Goal: Task Accomplishment & Management: Manage account settings

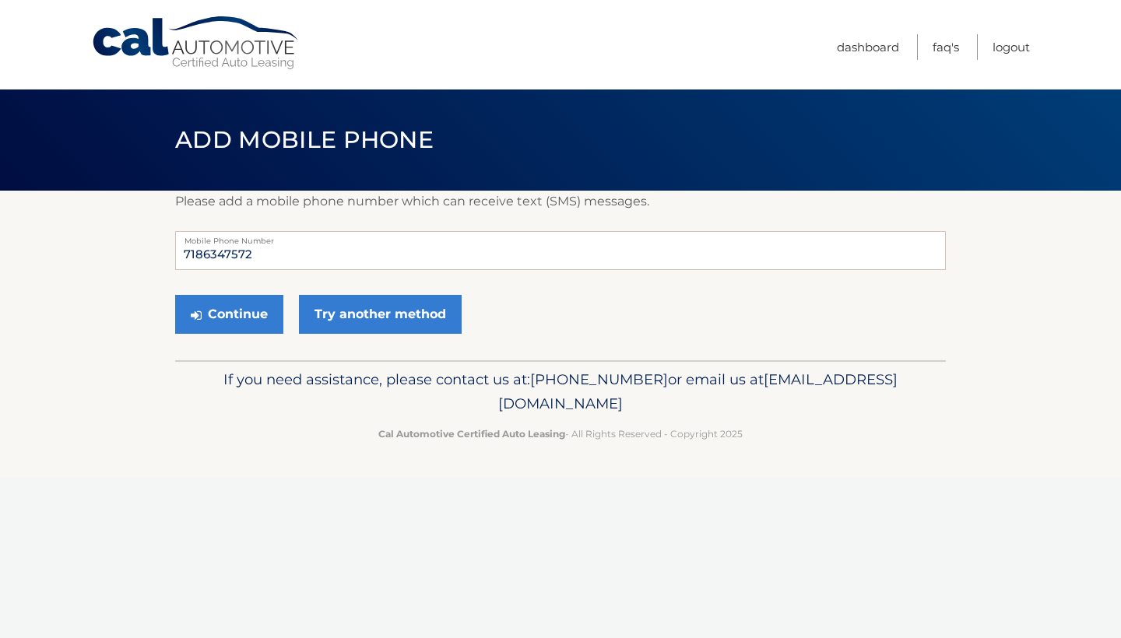
click at [632, 47] on nav "Menu Dashboard FAQ's Logout" at bounding box center [672, 45] width 716 height 90
click at [627, 43] on nav "Menu Dashboard FAQ's Logout" at bounding box center [672, 45] width 716 height 90
click at [525, 42] on nav "Menu Dashboard FAQ's Logout" at bounding box center [672, 45] width 716 height 90
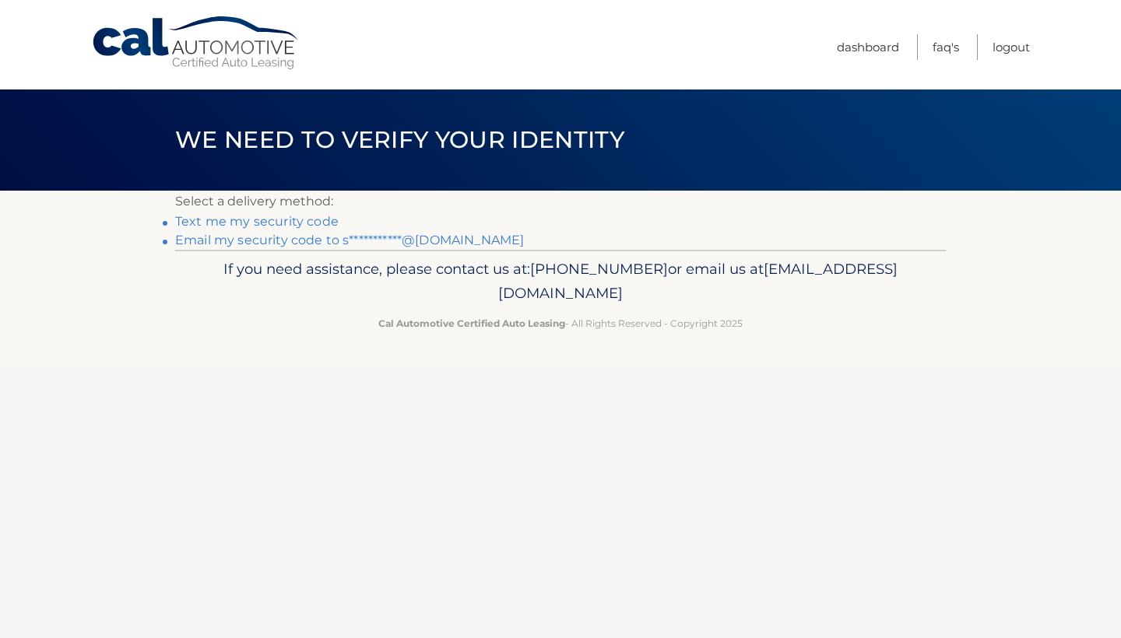
click at [301, 221] on link "Text me my security code" at bounding box center [256, 221] width 163 height 15
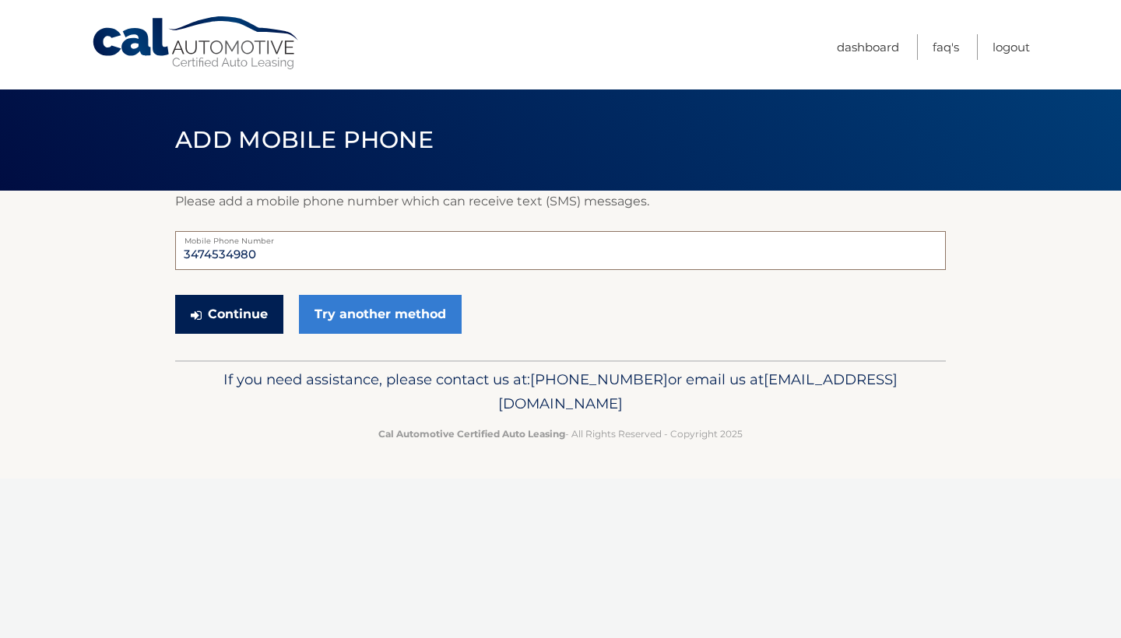
type input "3474534980"
click at [229, 315] on button "Continue" at bounding box center [229, 314] width 108 height 39
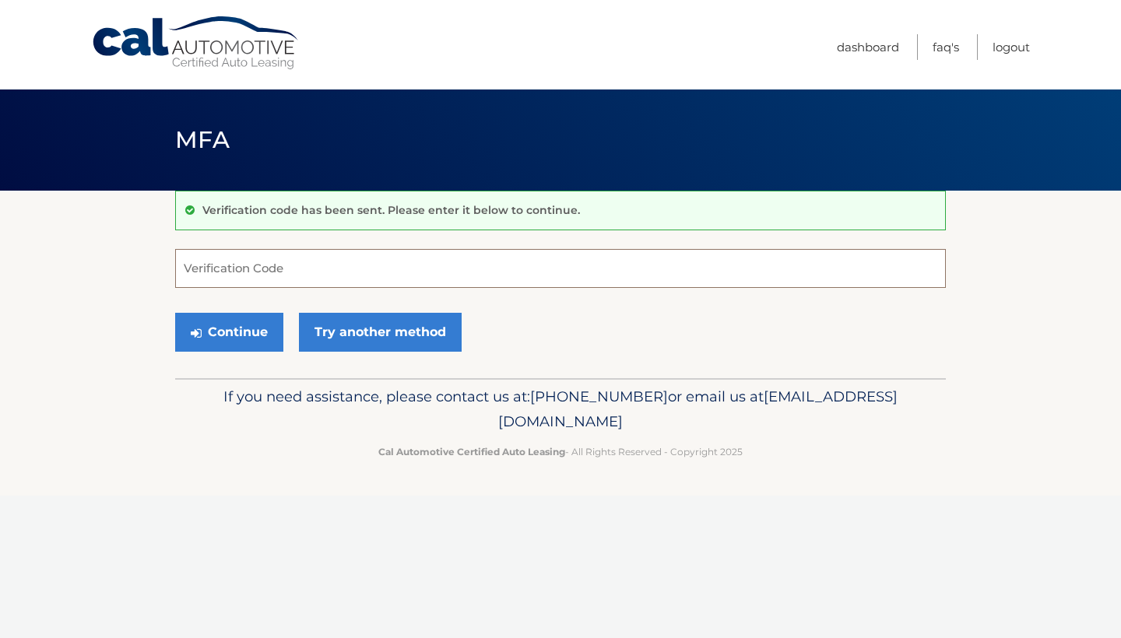
click at [254, 274] on input "Verification Code" at bounding box center [560, 268] width 771 height 39
type input "712250"
click at [248, 328] on button "Continue" at bounding box center [229, 332] width 108 height 39
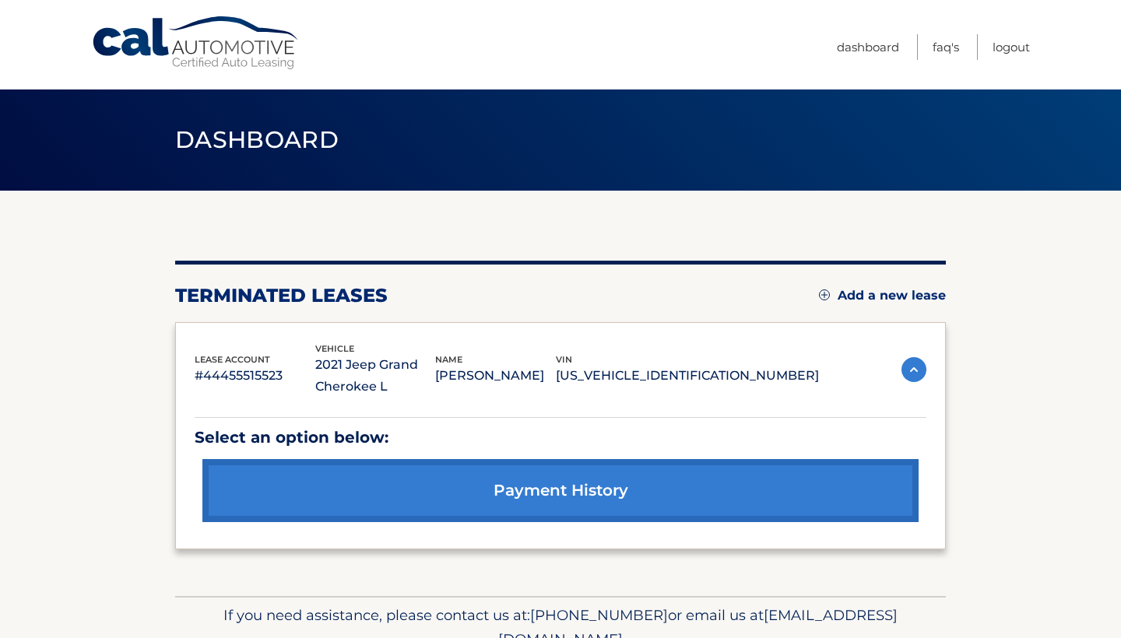
click at [596, 494] on link "payment history" at bounding box center [560, 490] width 716 height 63
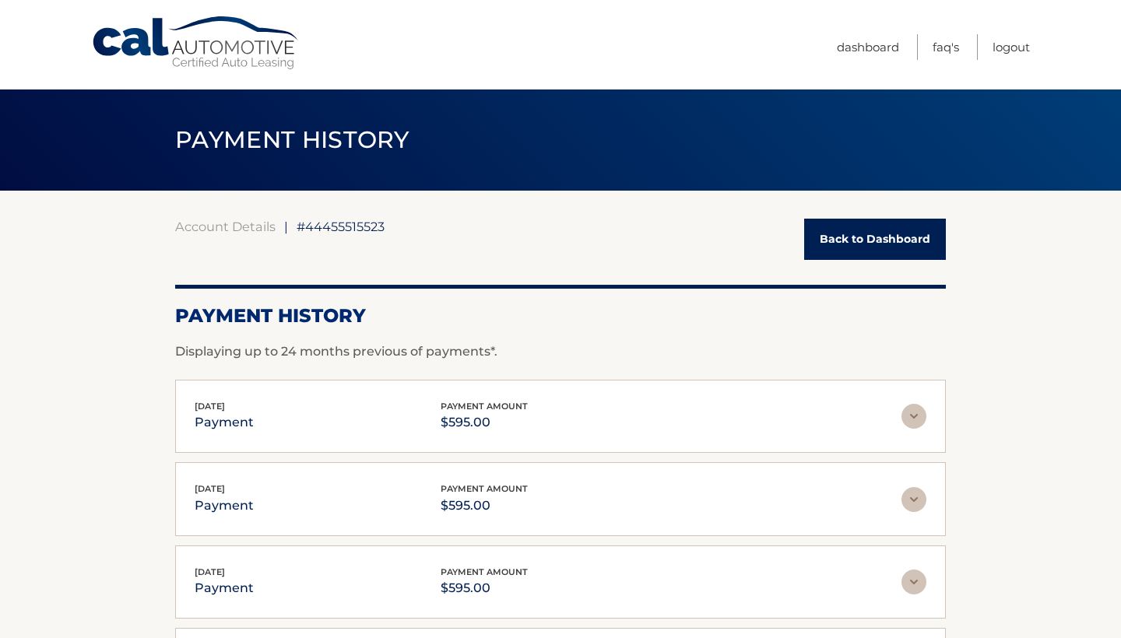
click at [845, 242] on link "Back to Dashboard" at bounding box center [875, 239] width 142 height 41
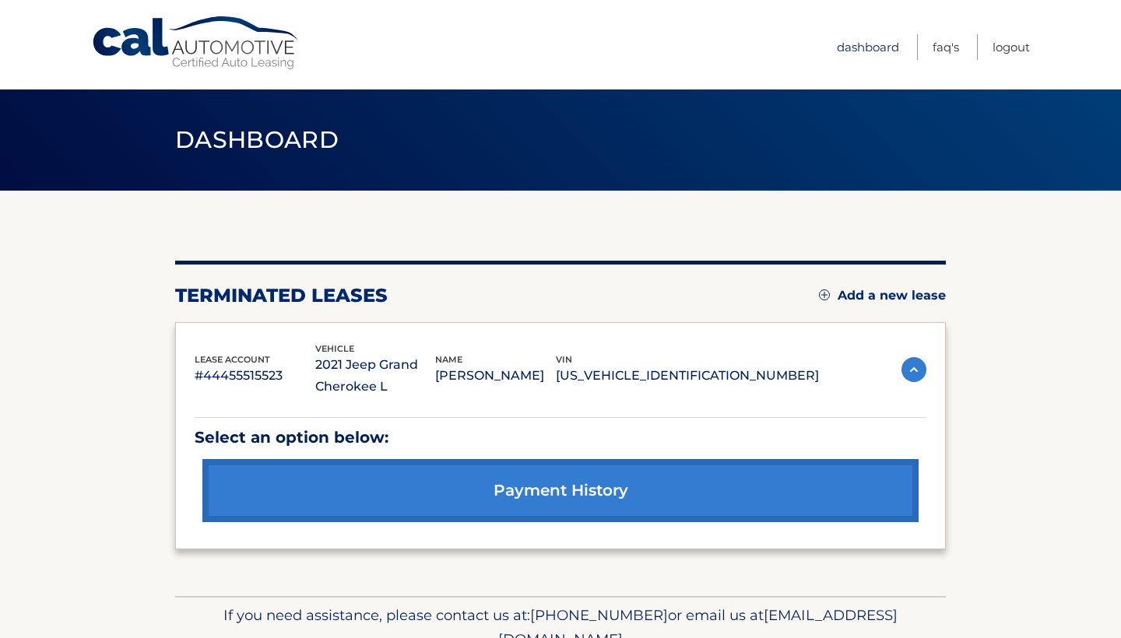
click at [884, 54] on link "Dashboard" at bounding box center [868, 47] width 62 height 26
click at [867, 44] on link "Dashboard" at bounding box center [868, 47] width 62 height 26
click at [1019, 47] on link "Logout" at bounding box center [1011, 47] width 37 height 26
